Goal: Information Seeking & Learning: Learn about a topic

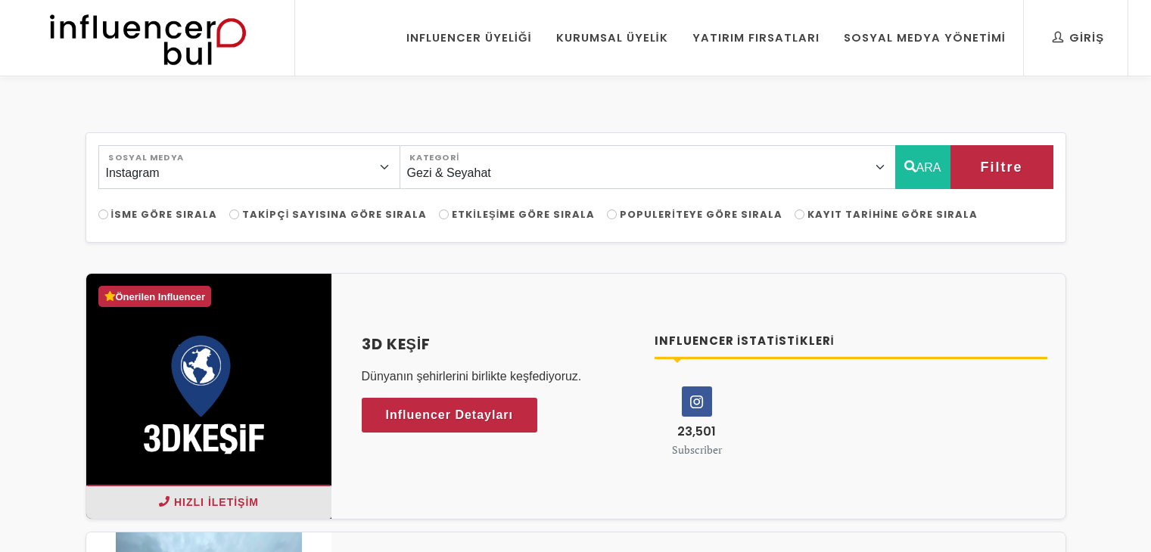
select select "18"
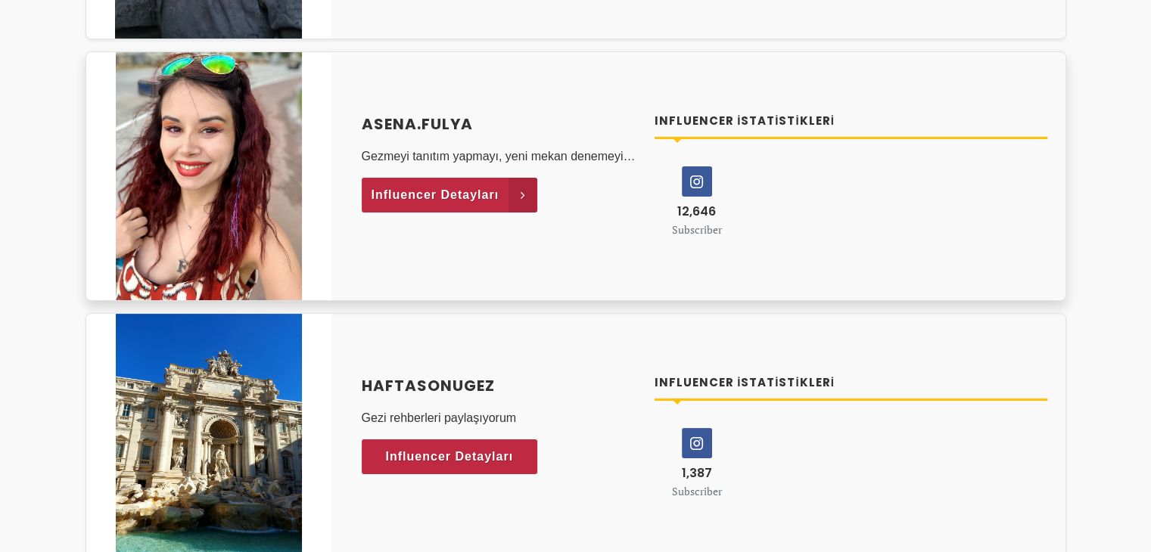
click at [524, 190] on icon at bounding box center [522, 195] width 29 height 35
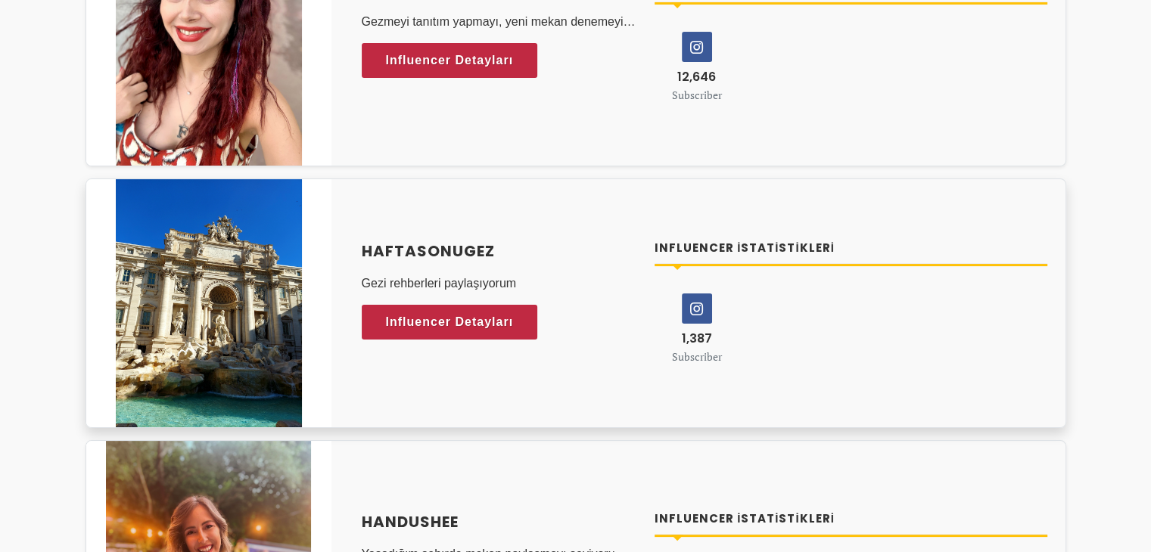
scroll to position [6128, 0]
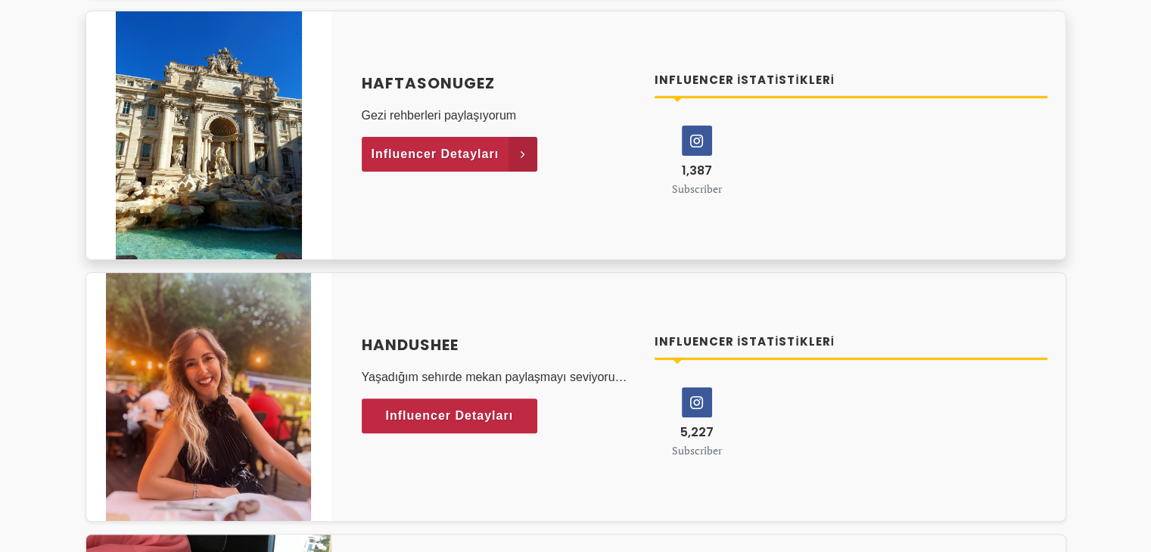
click at [466, 152] on span "Influencer Detayları" at bounding box center [435, 154] width 128 height 23
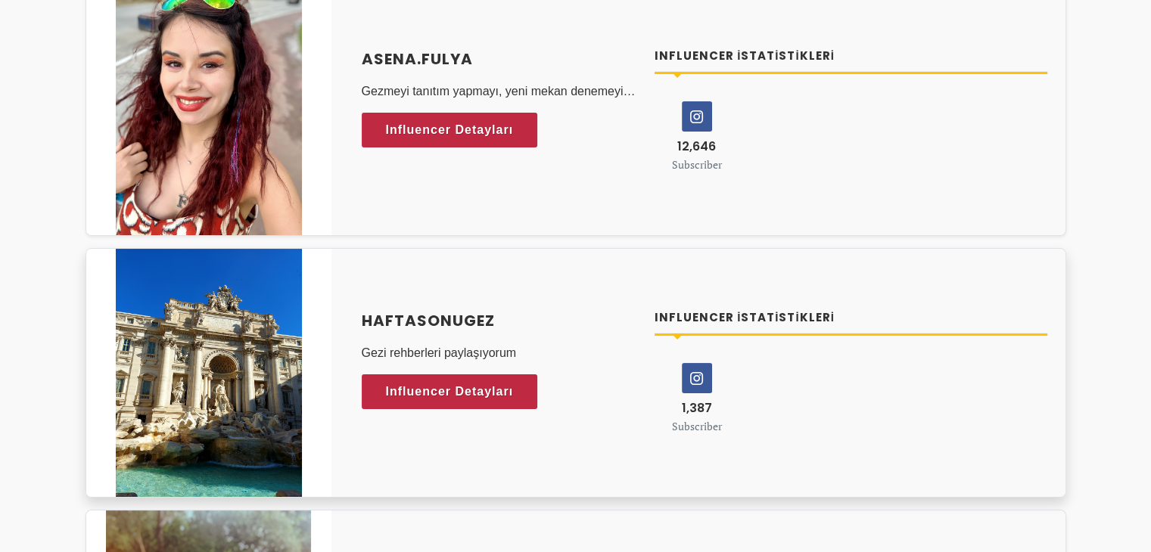
scroll to position [5825, 0]
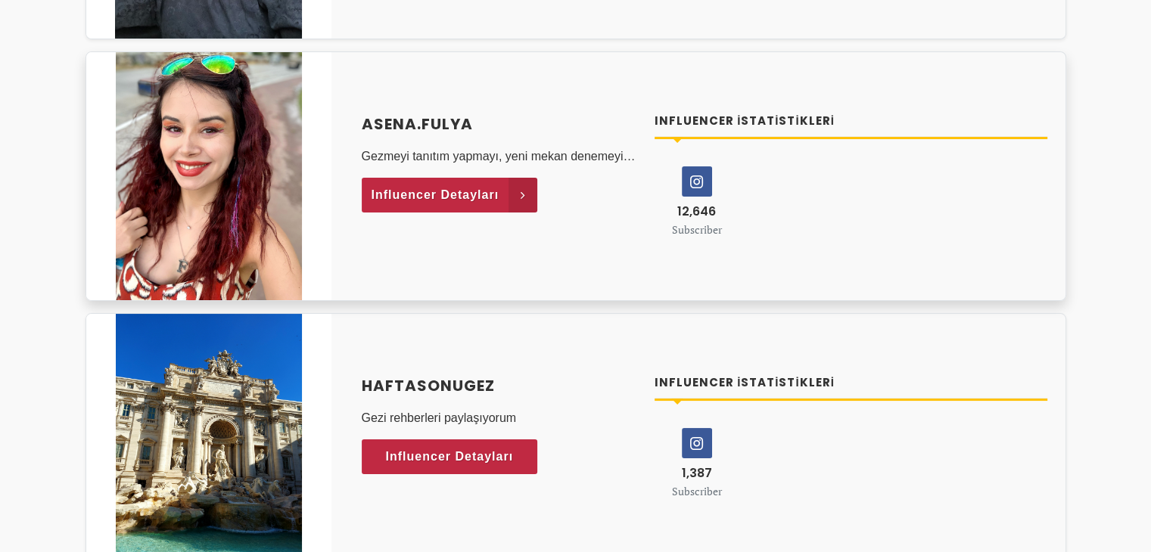
click at [394, 192] on span "Influencer Detayları" at bounding box center [435, 195] width 128 height 23
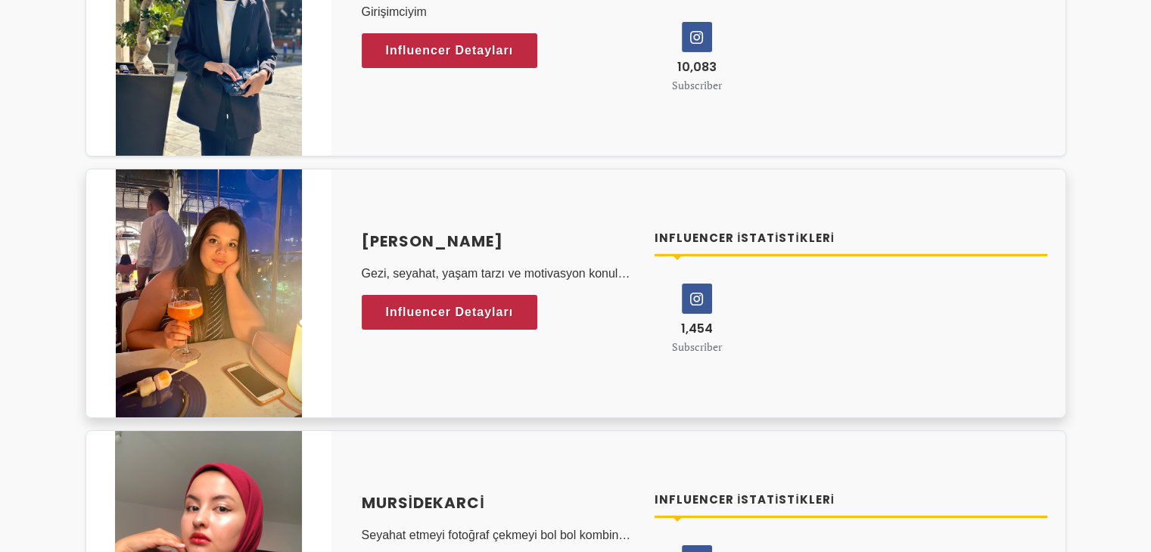
scroll to position [5069, 0]
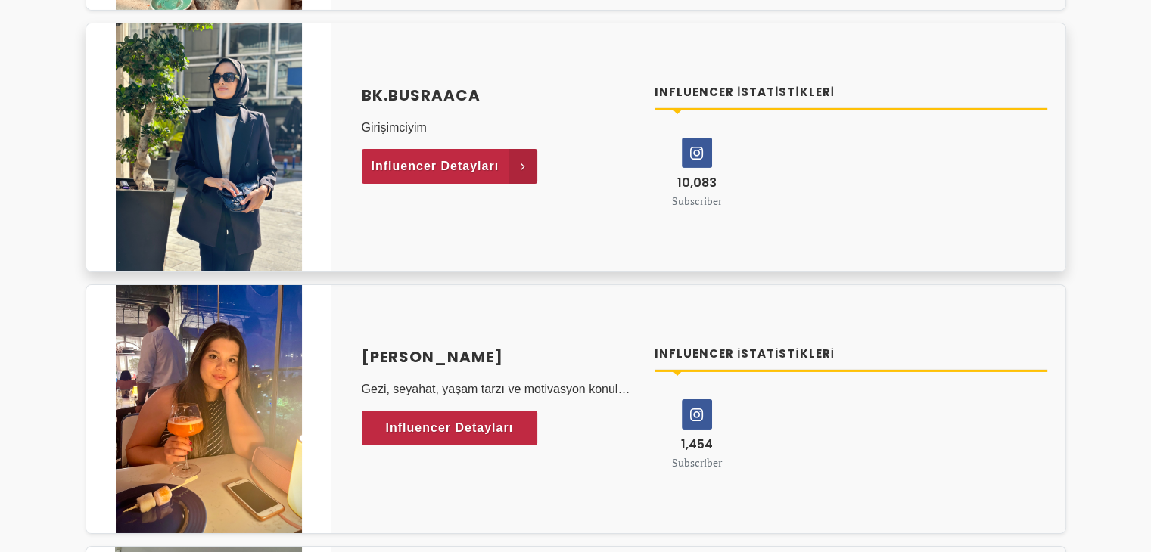
click at [462, 158] on span "Influencer Detayları" at bounding box center [435, 166] width 128 height 23
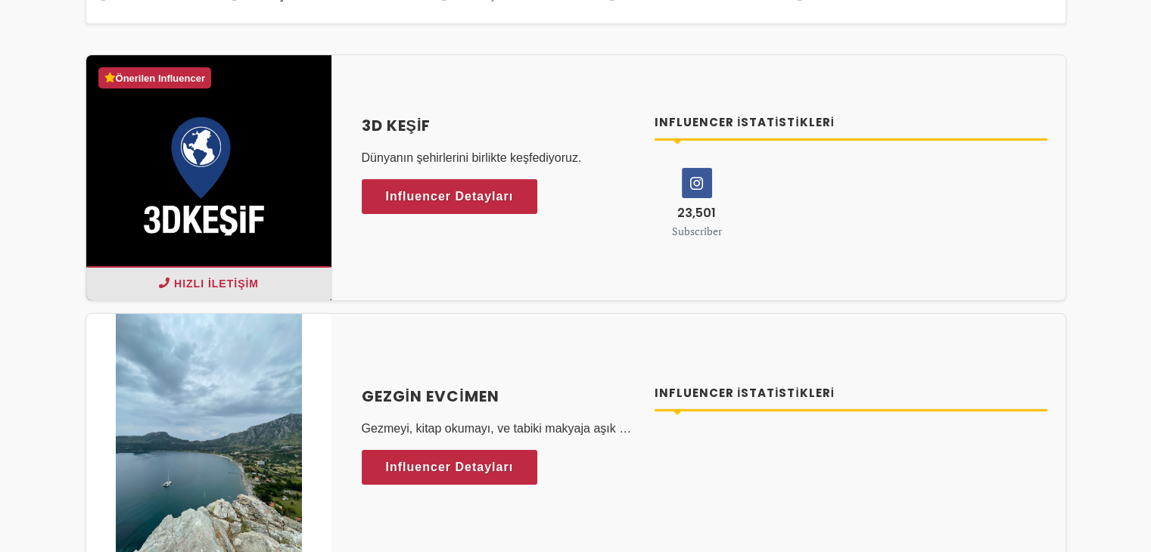
scroll to position [227, 0]
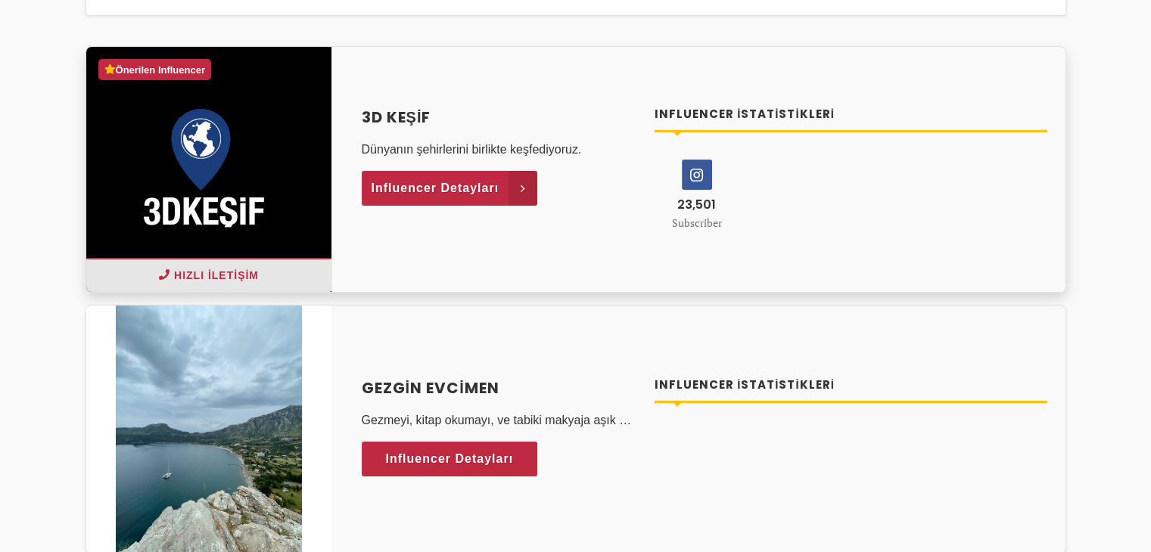
click at [492, 191] on span "Influencer Detayları" at bounding box center [435, 188] width 128 height 23
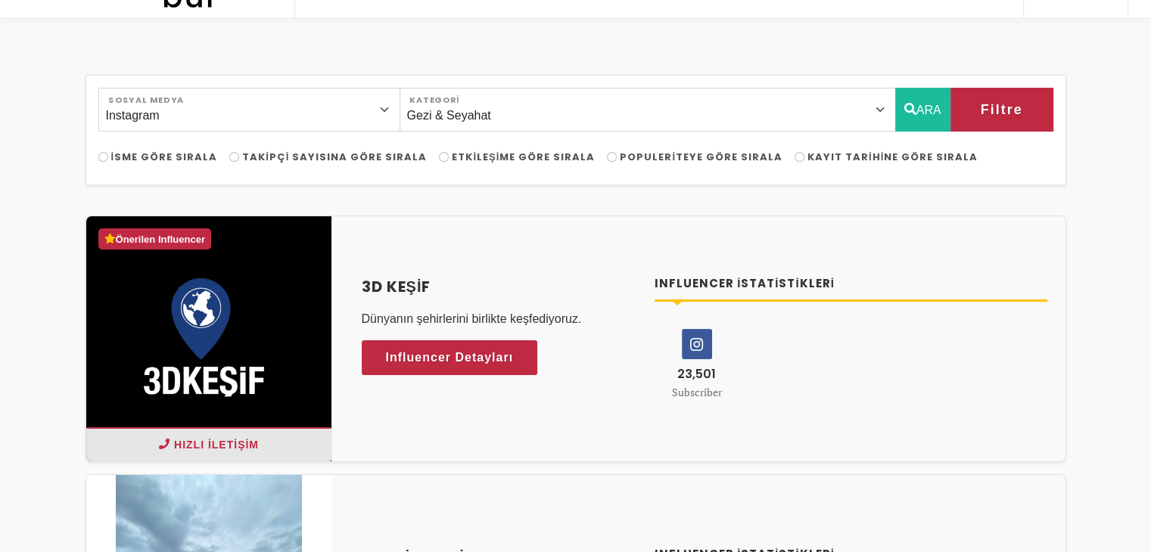
scroll to position [0, 0]
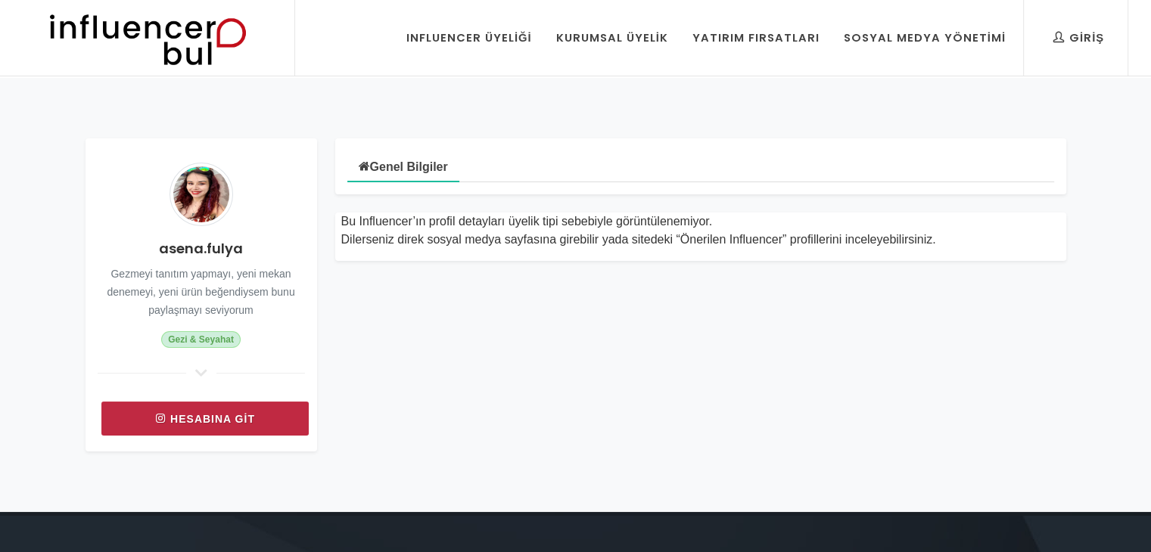
click at [269, 415] on link "Hesabına git" at bounding box center [204, 419] width 207 height 34
click at [219, 413] on link "Hesabına git" at bounding box center [204, 419] width 207 height 34
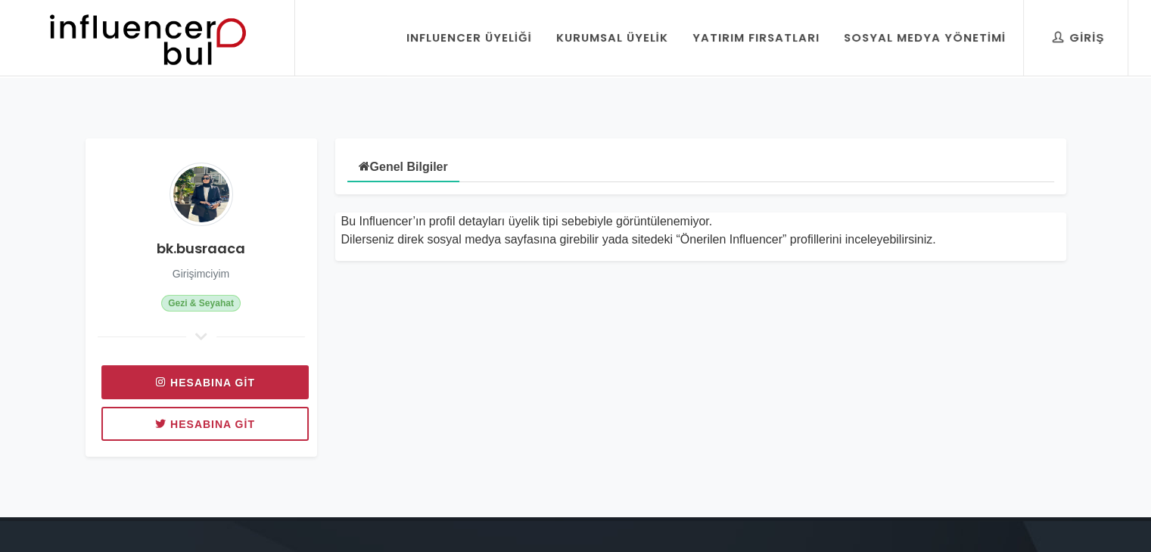
click at [219, 382] on link "Hesabına git" at bounding box center [204, 382] width 207 height 34
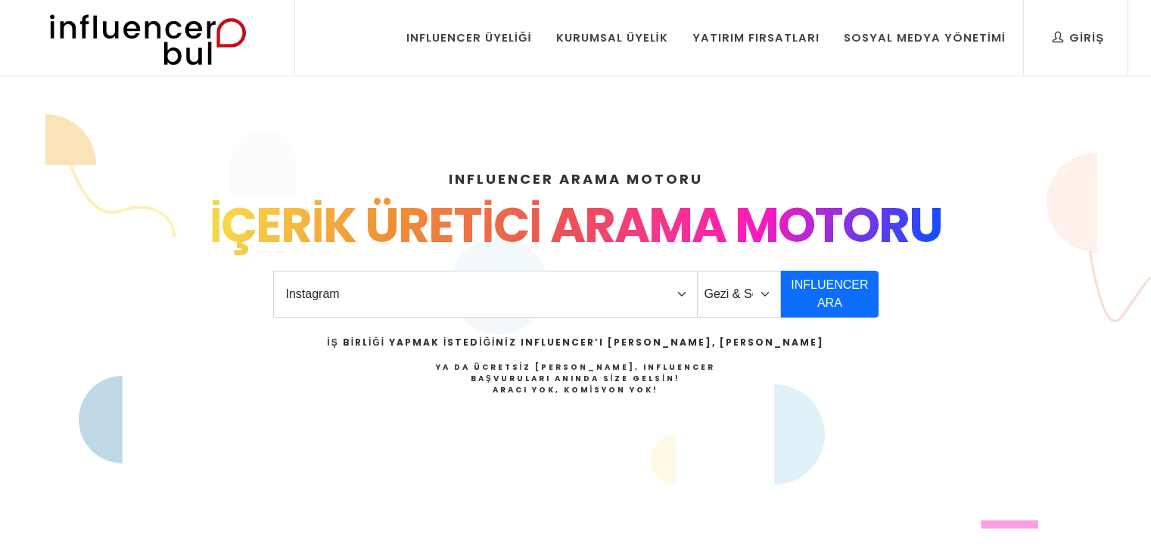
select select "1"
click at [747, 300] on select "Önerilen Influencerlar Aile & [PERSON_NAME] & [PERSON_NAME] [PERSON_NAME] & Giy…" at bounding box center [739, 294] width 85 height 47
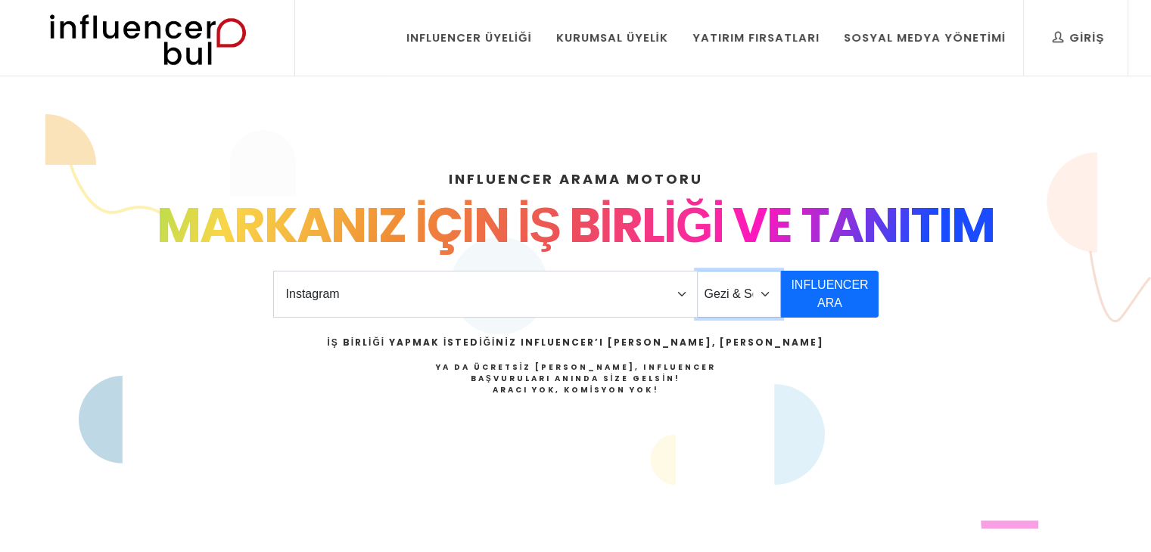
select select "43"
click at [697, 271] on select "Önerilen Influencerlar Aile & Çocuk & Ebeveyn Alışveriş & Giyim & Aksesuar Arab…" at bounding box center [739, 294] width 85 height 47
click at [847, 287] on button "INFLUENCER ARA" at bounding box center [829, 294] width 97 height 47
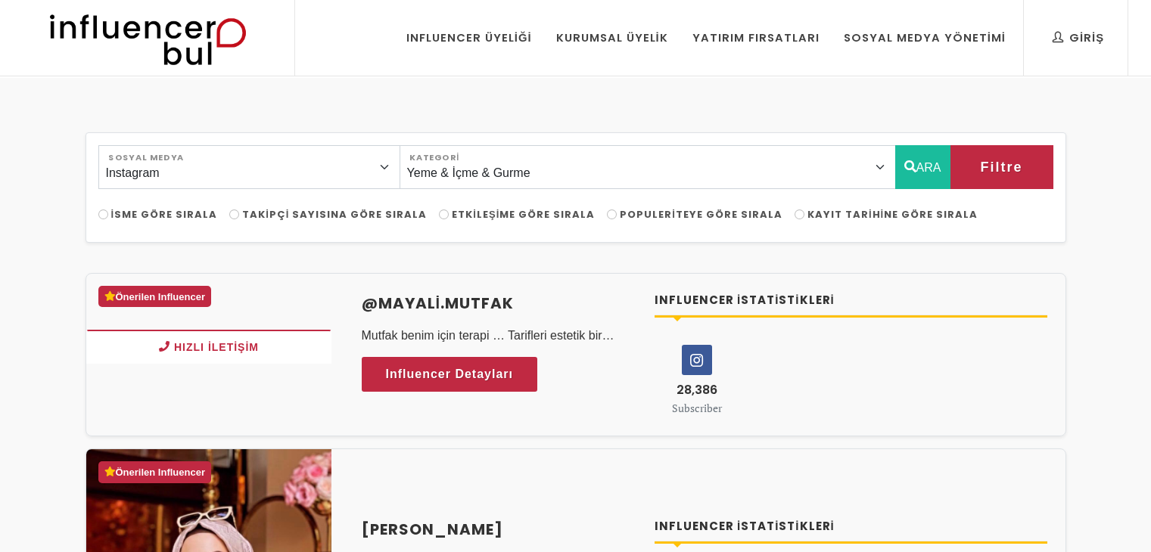
select select "43"
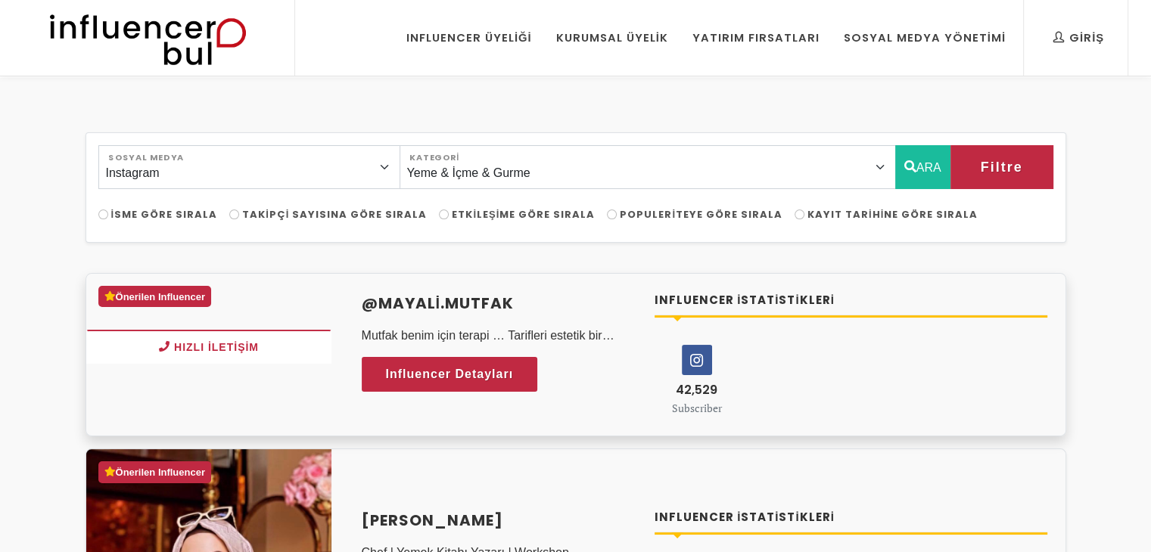
scroll to position [151, 0]
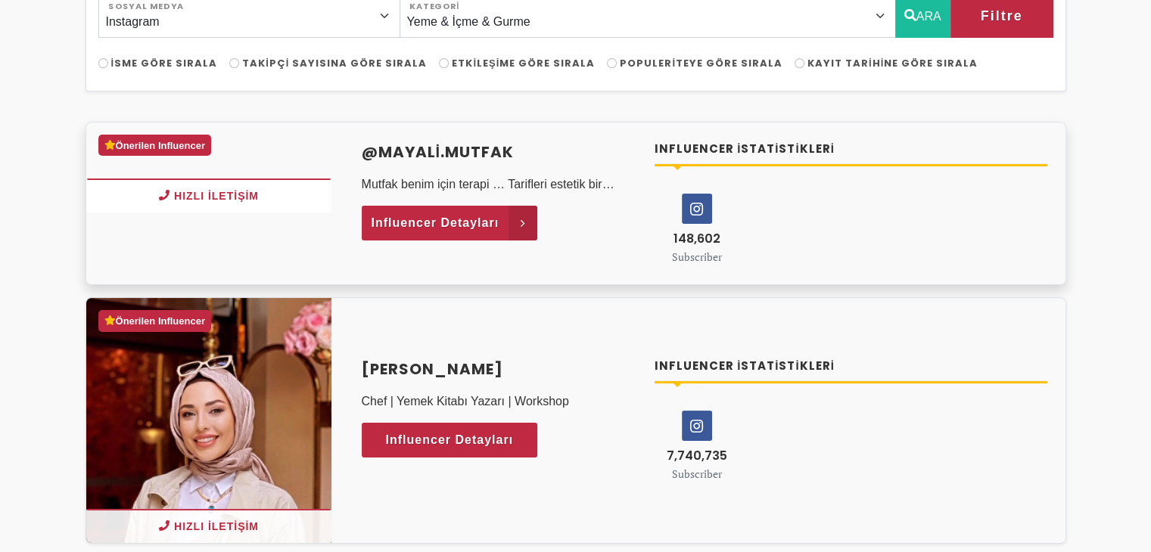
click at [499, 231] on link "Influencer Detayları" at bounding box center [450, 223] width 176 height 35
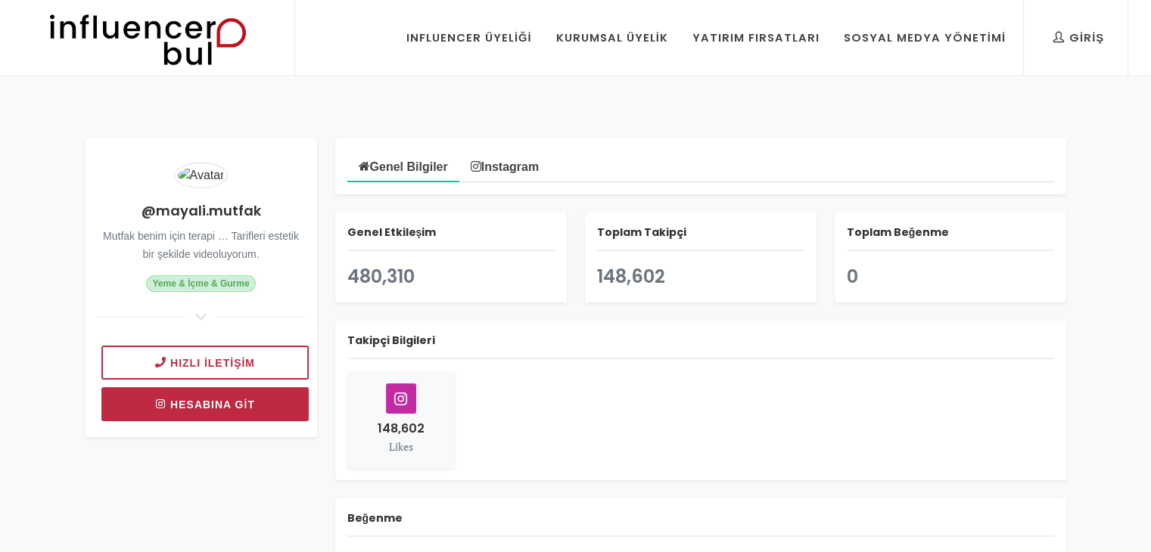
click at [198, 398] on link "Hesabına git" at bounding box center [204, 404] width 207 height 34
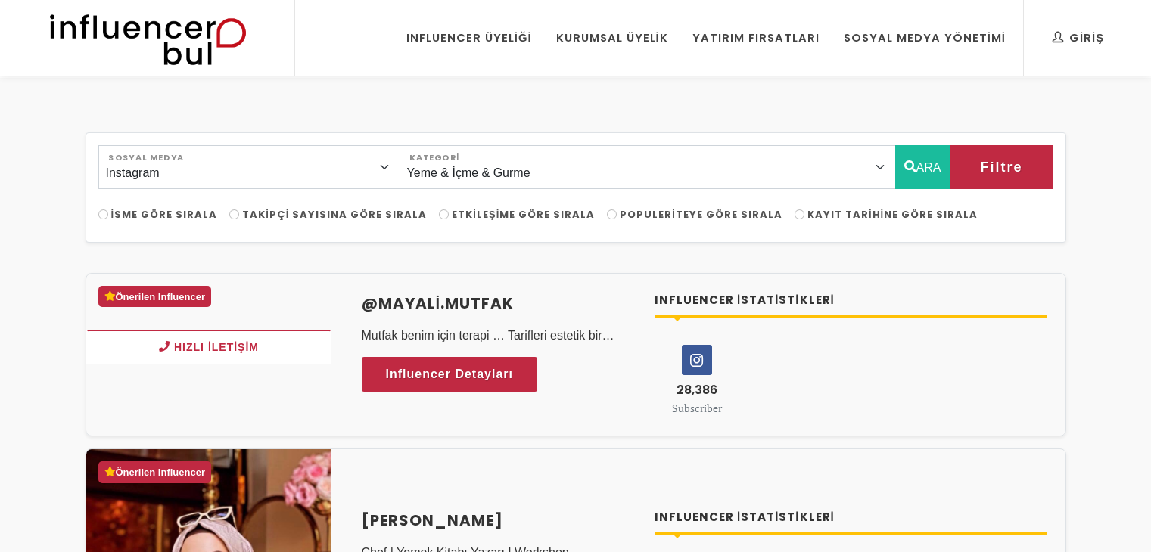
select select "43"
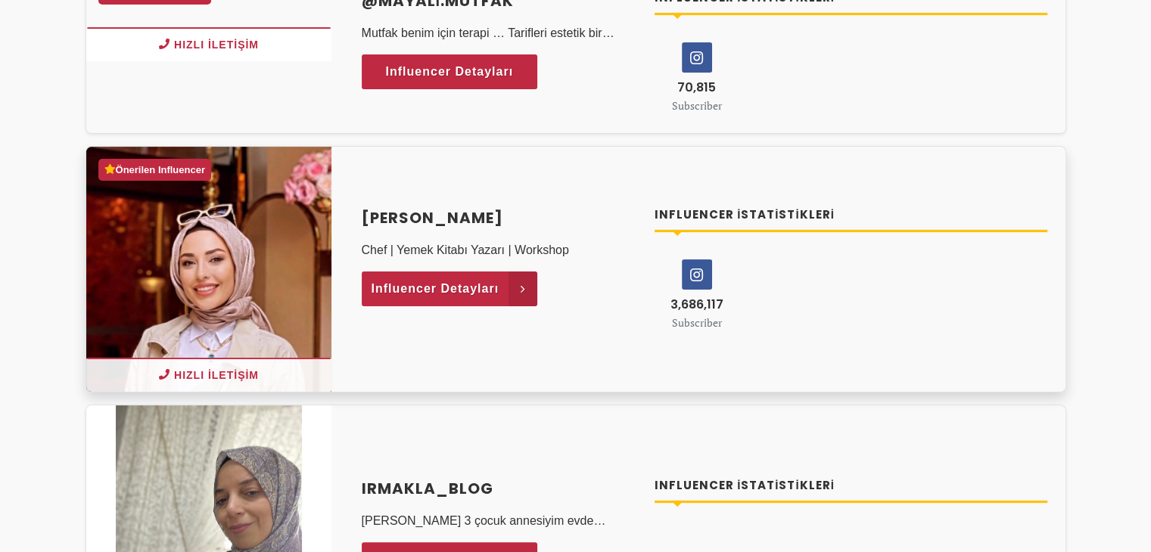
click at [476, 288] on span "Influencer Detayları" at bounding box center [435, 289] width 128 height 23
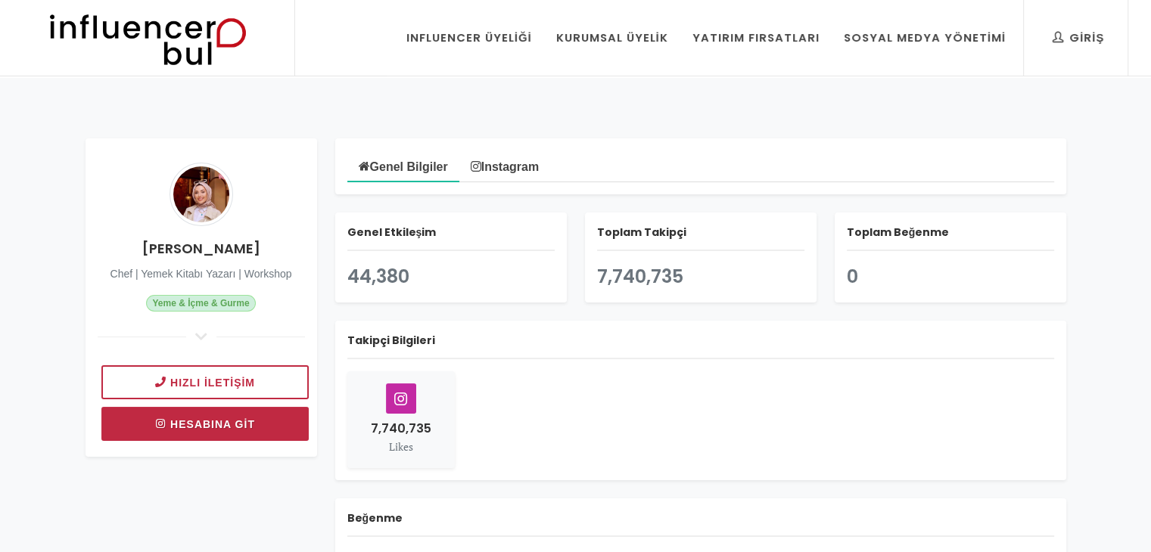
click at [268, 421] on link "Hesabına git" at bounding box center [204, 424] width 207 height 34
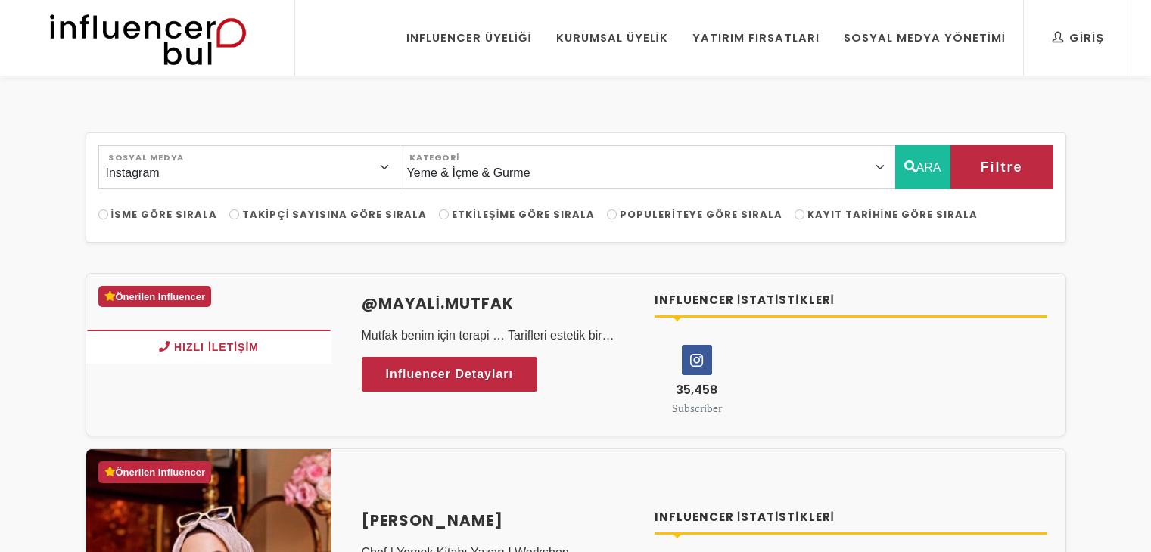
select select "43"
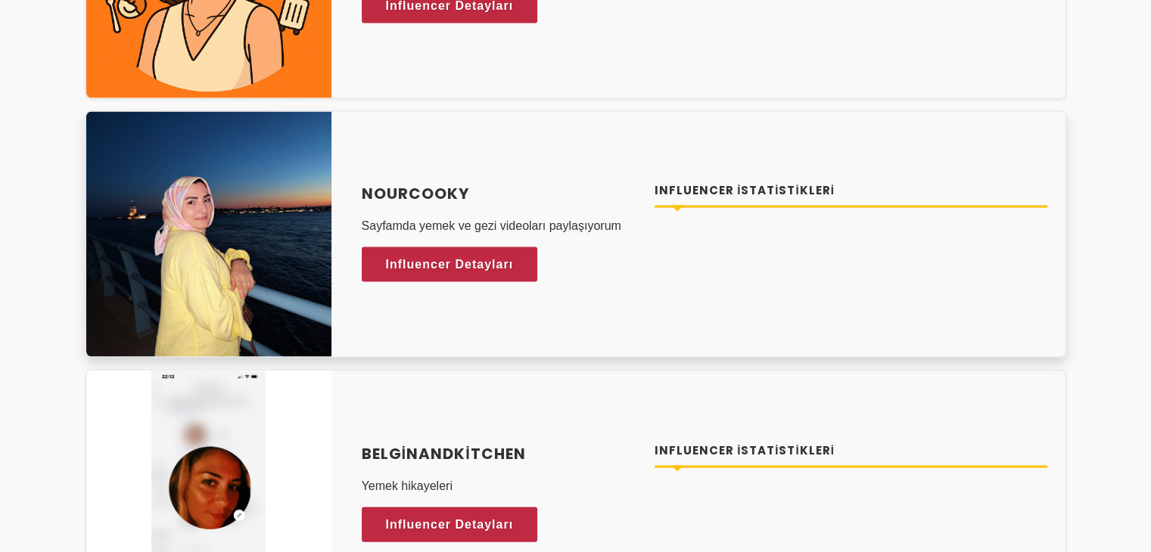
scroll to position [3044, 0]
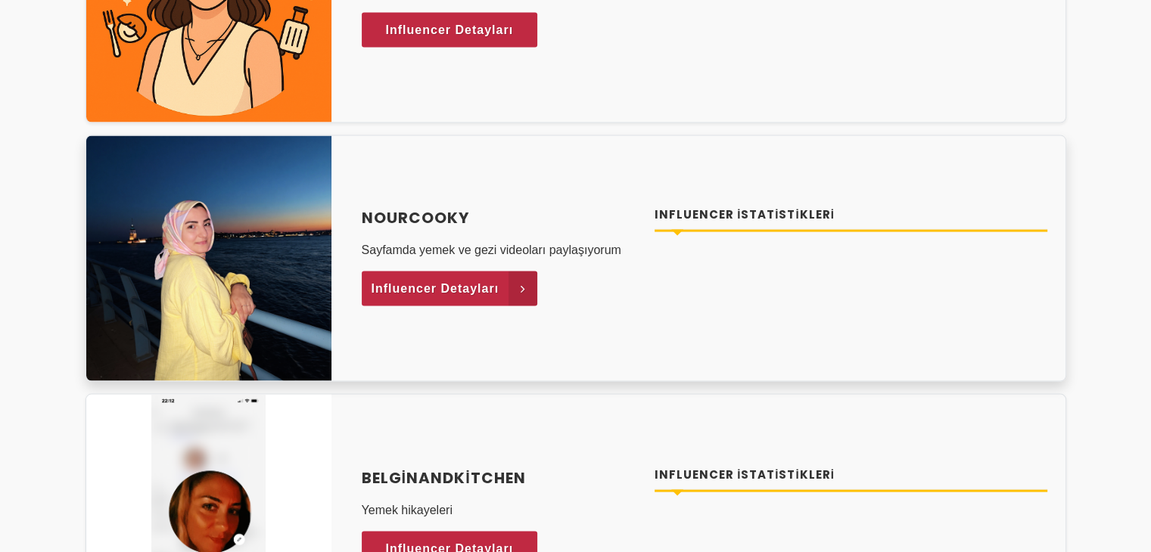
click at [478, 290] on span "Influencer Detayları" at bounding box center [435, 289] width 128 height 23
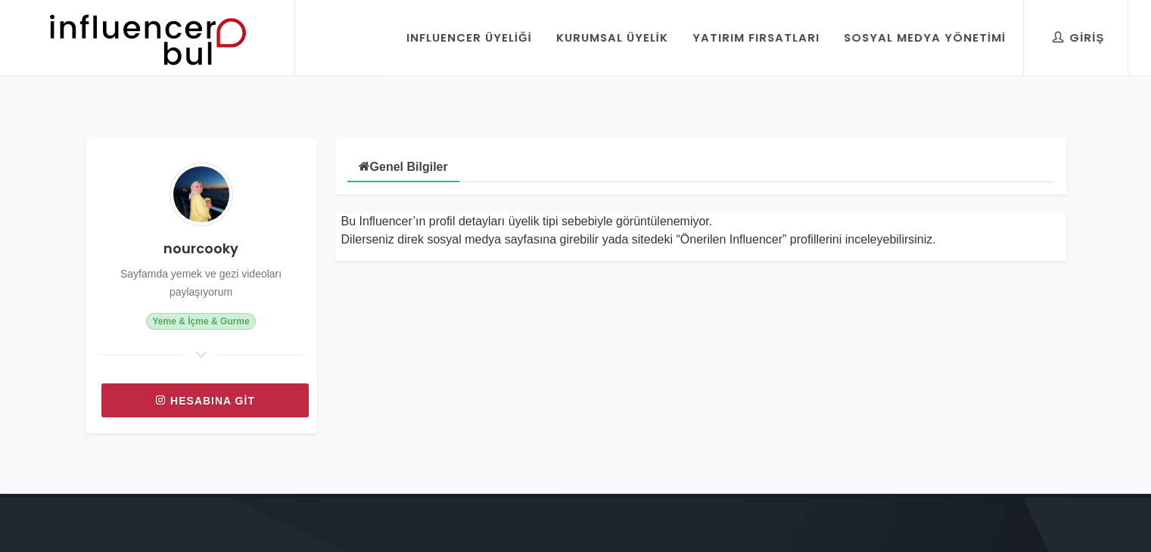
click at [194, 393] on link "Hesabına git" at bounding box center [204, 401] width 207 height 34
